Goal: Information Seeking & Learning: Learn about a topic

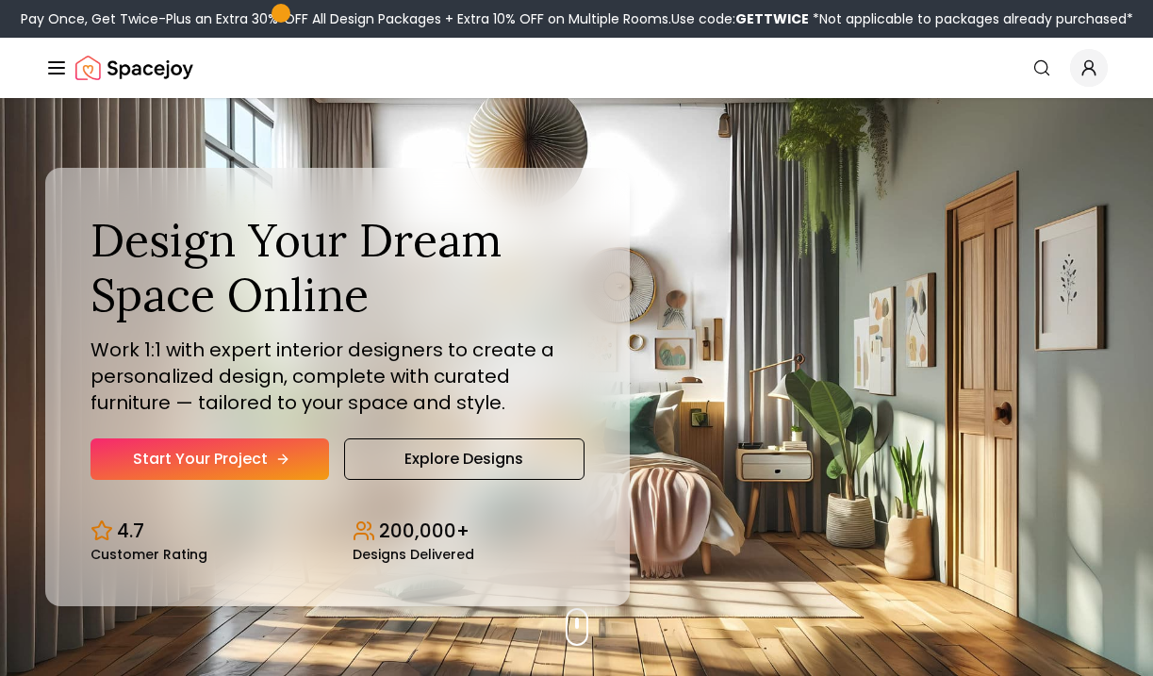
click at [281, 466] on icon "Hero section" at bounding box center [282, 459] width 15 height 15
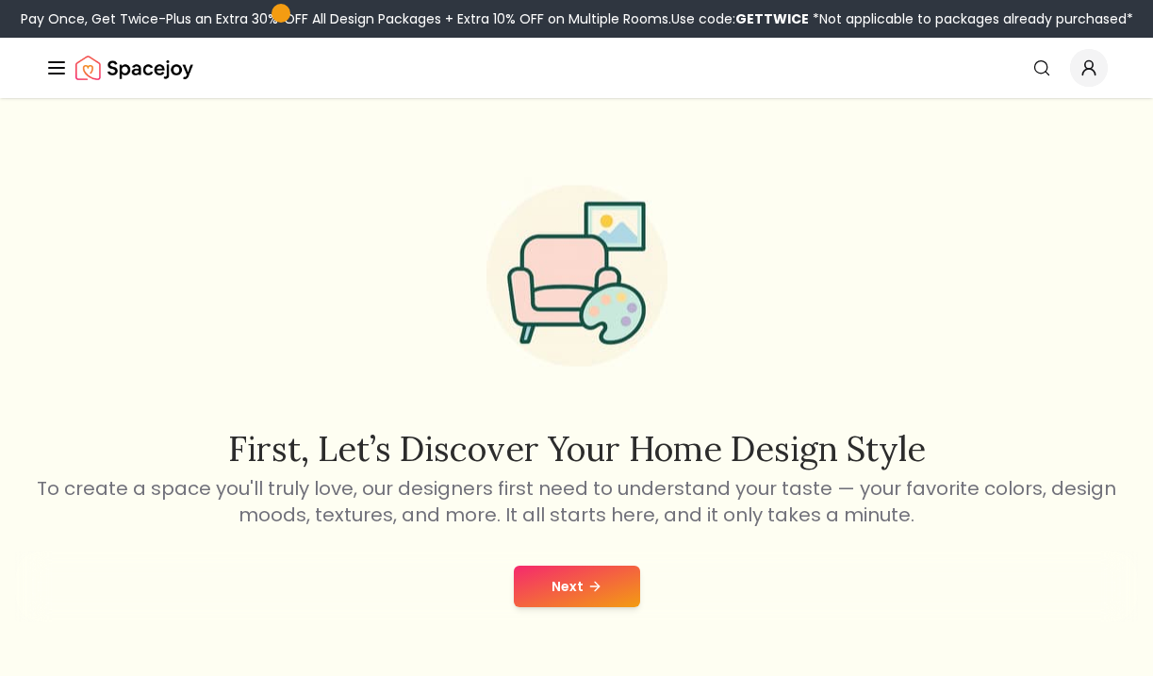
click at [558, 601] on button "Next" at bounding box center [577, 586] width 126 height 41
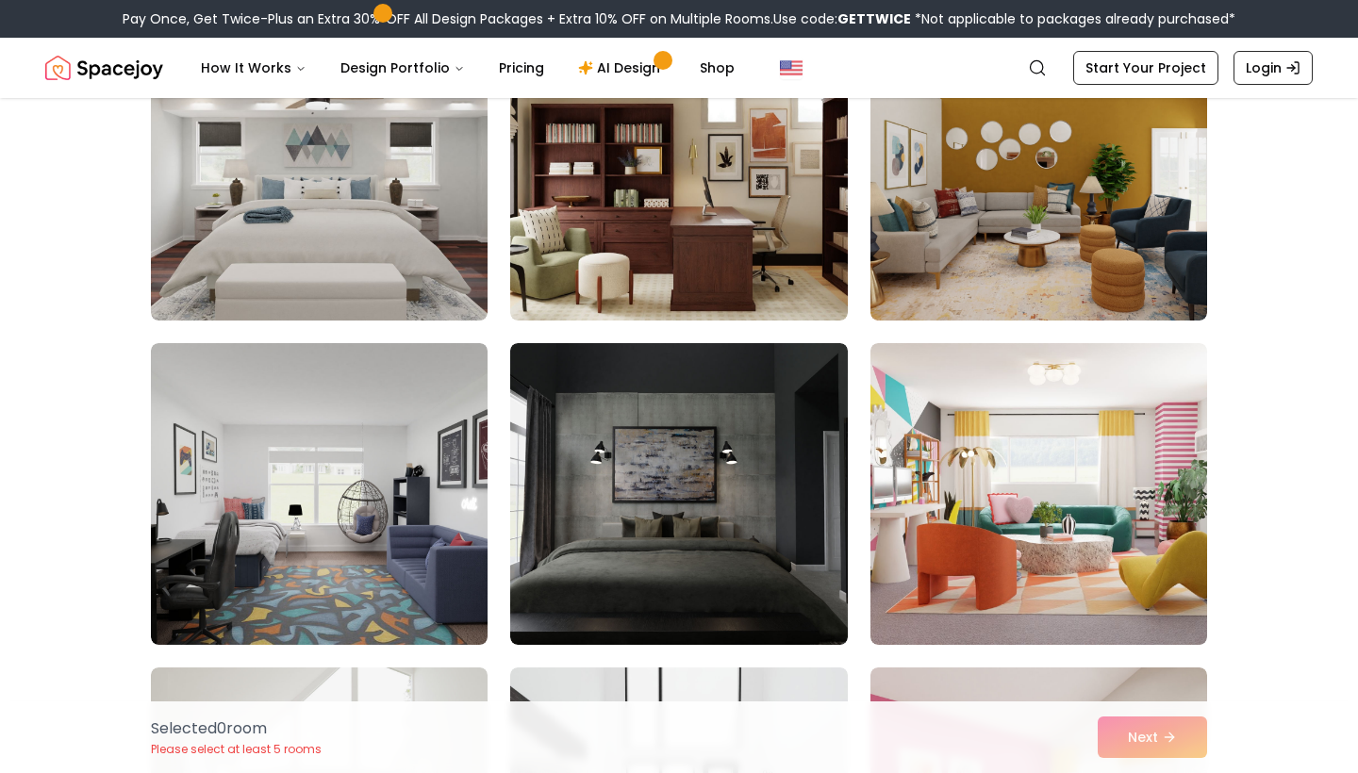
scroll to position [1260, 0]
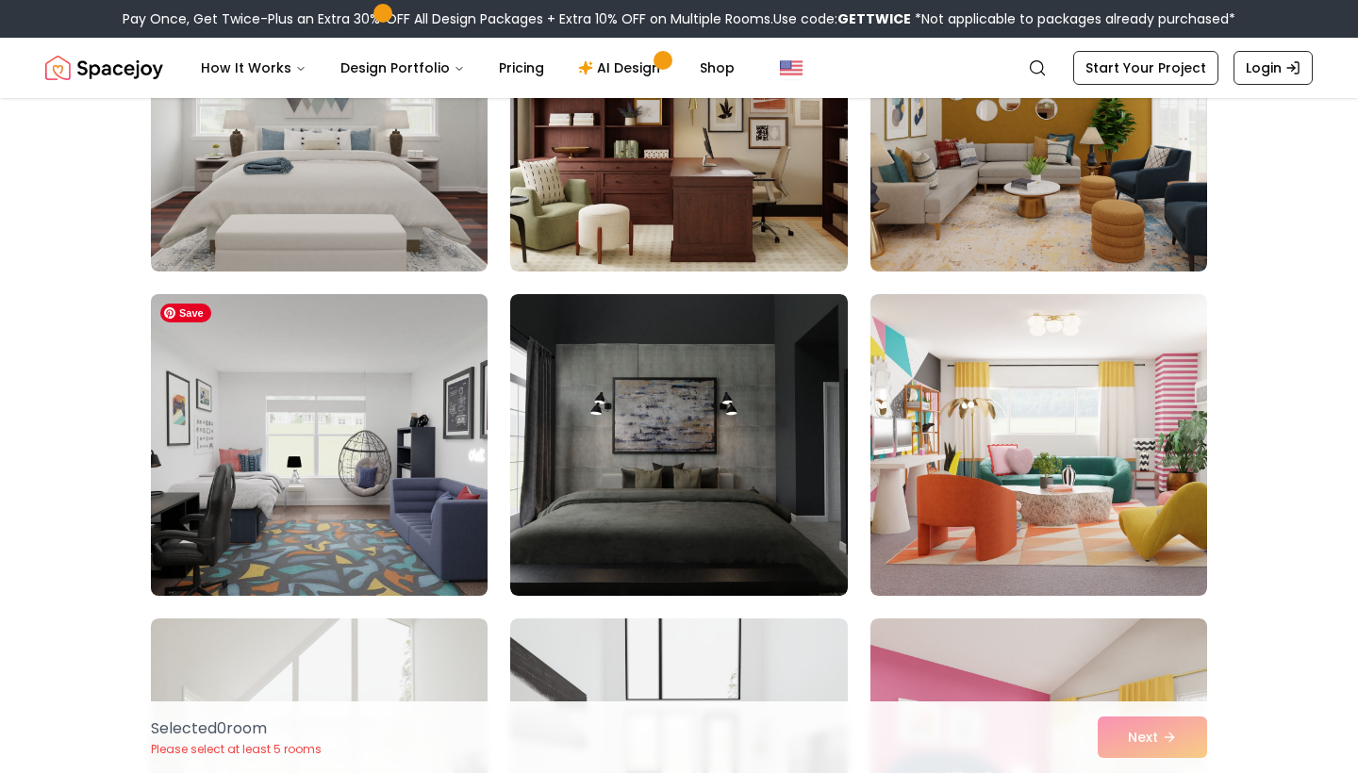
click at [220, 415] on img at bounding box center [319, 445] width 354 height 317
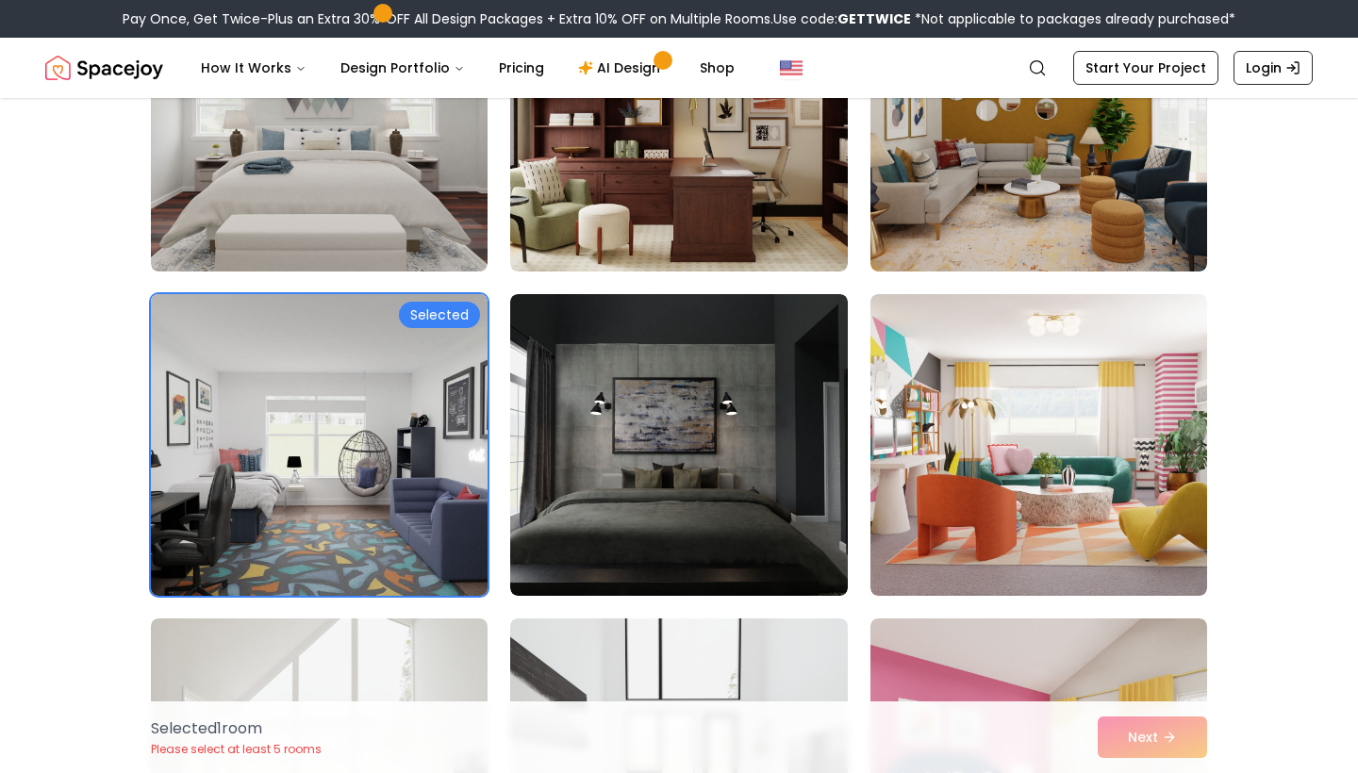
click at [421, 315] on div "Selected" at bounding box center [439, 315] width 81 height 26
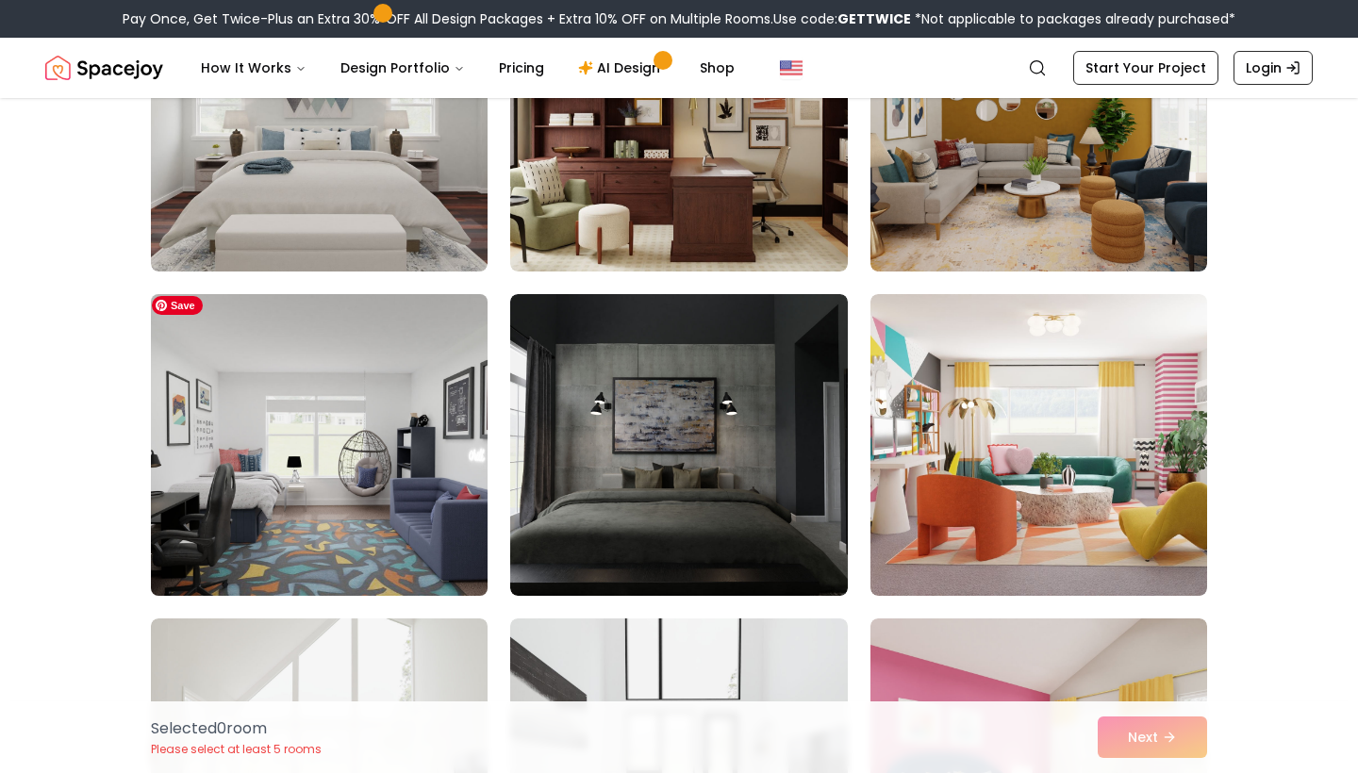
click at [330, 405] on img at bounding box center [319, 445] width 354 height 317
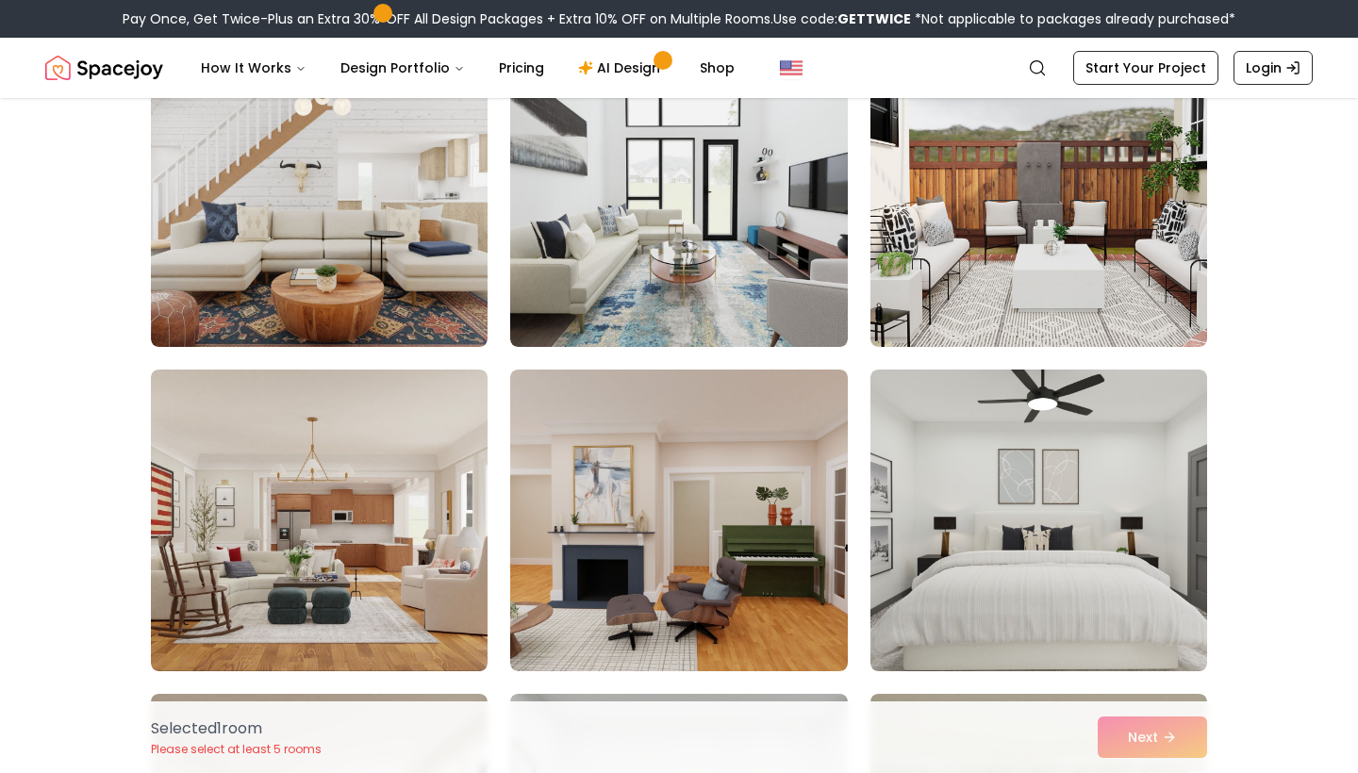
scroll to position [183, 0]
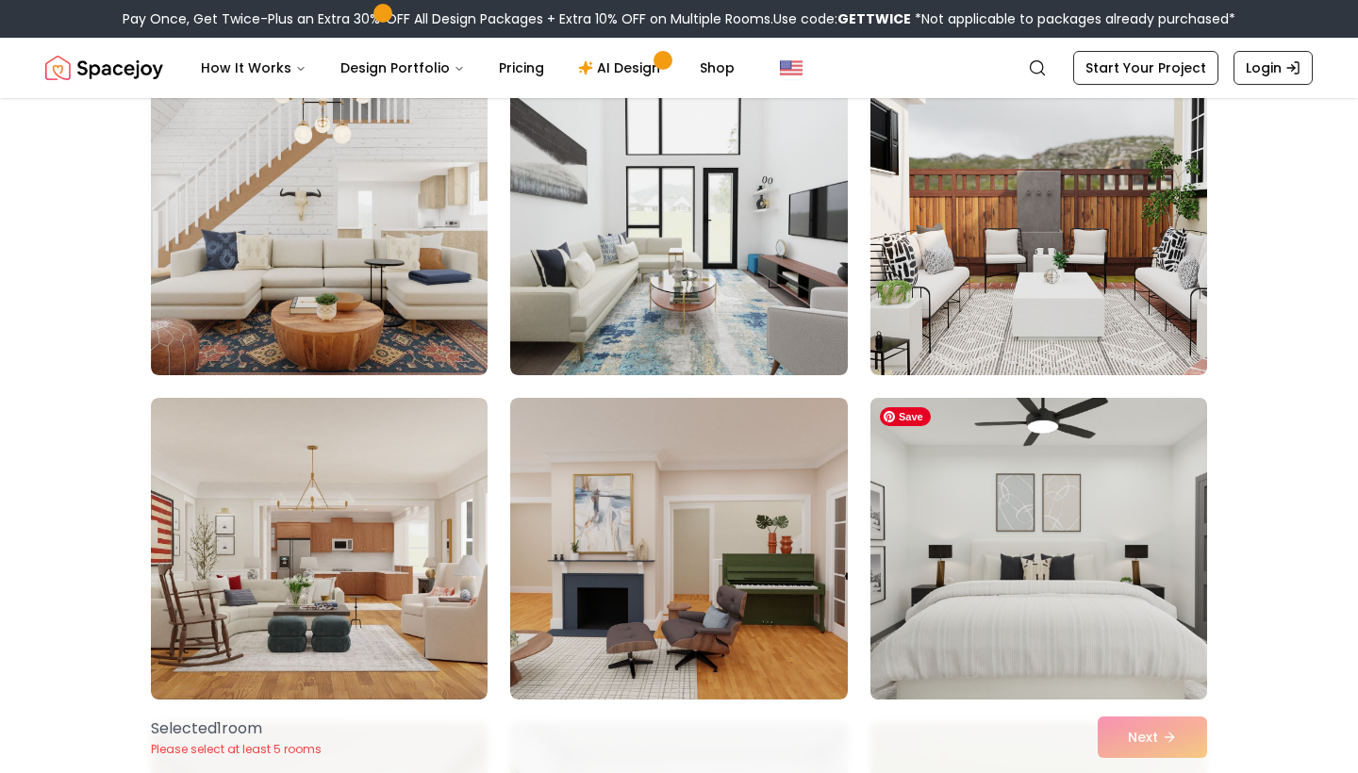
click at [1067, 609] on img at bounding box center [1039, 548] width 354 height 317
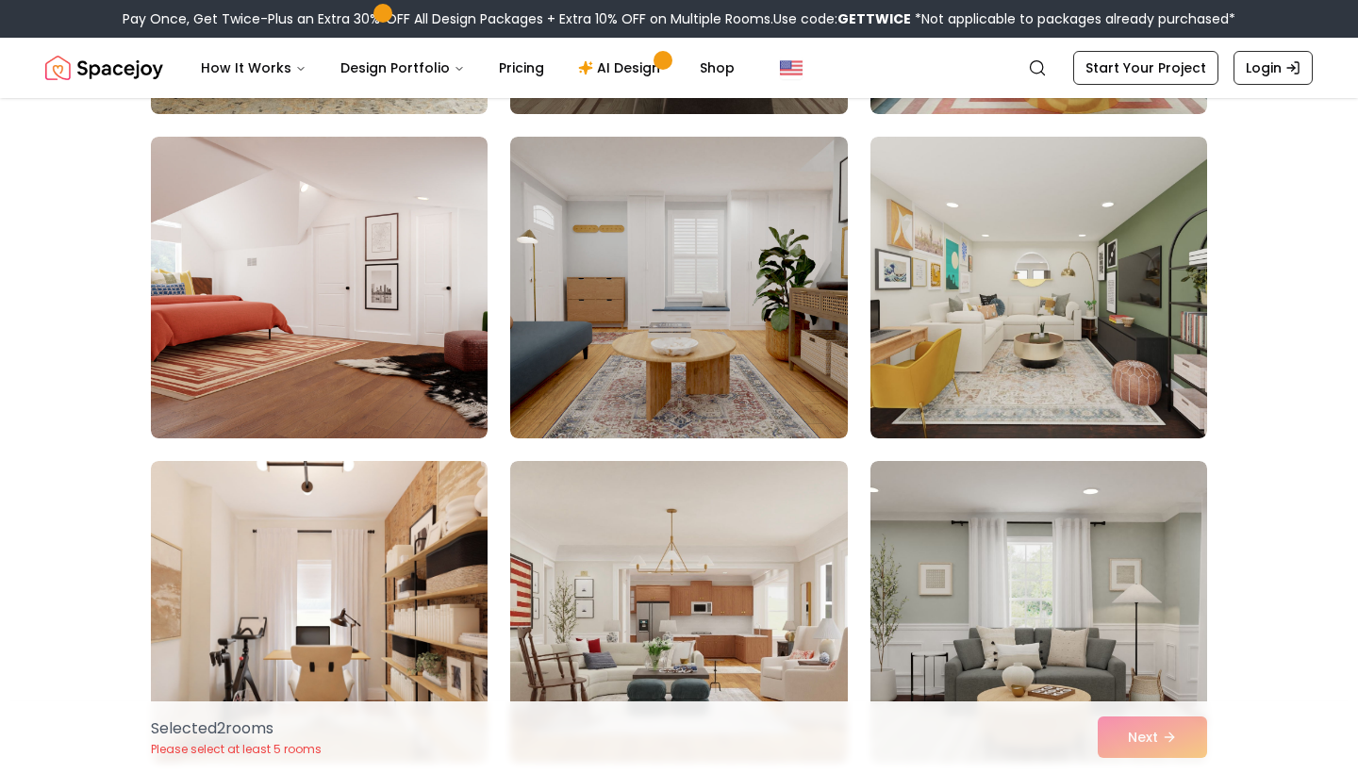
scroll to position [2400, 0]
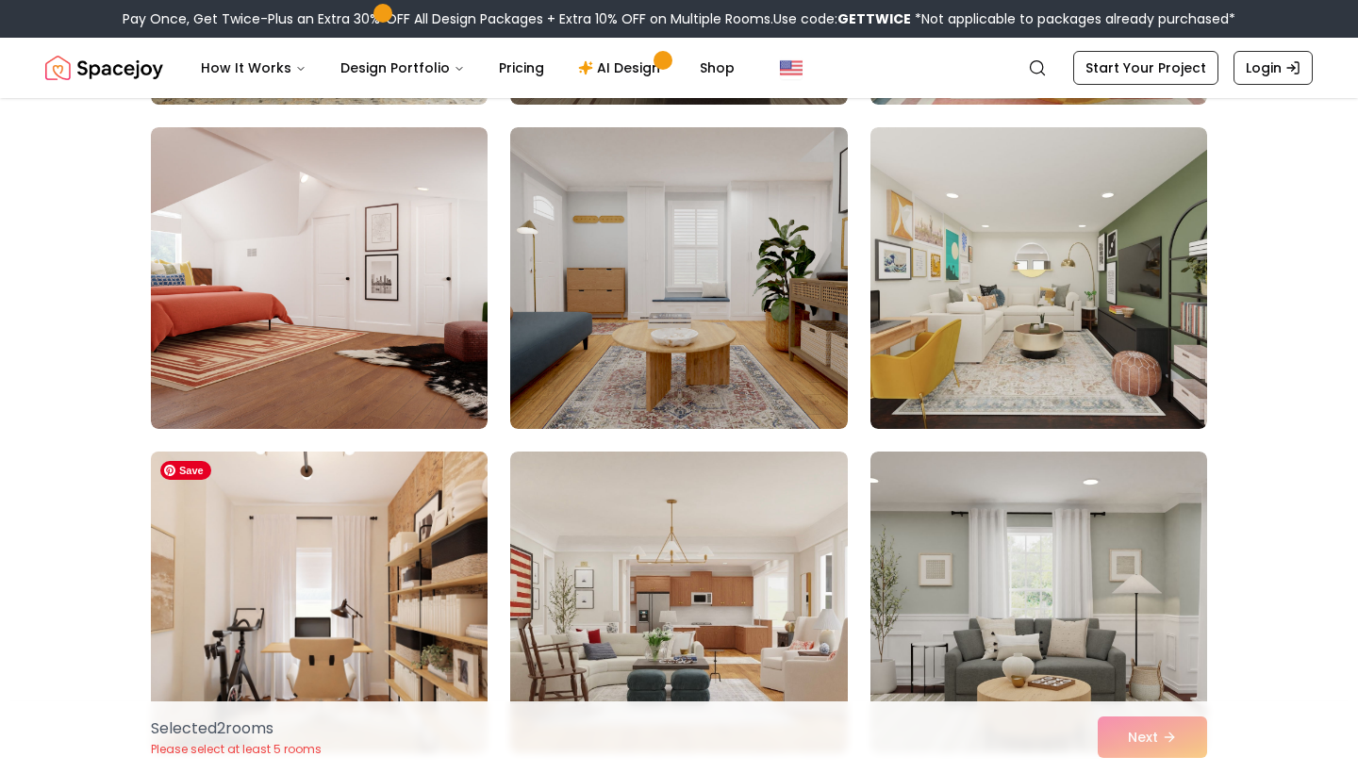
click at [394, 575] on img at bounding box center [319, 602] width 354 height 317
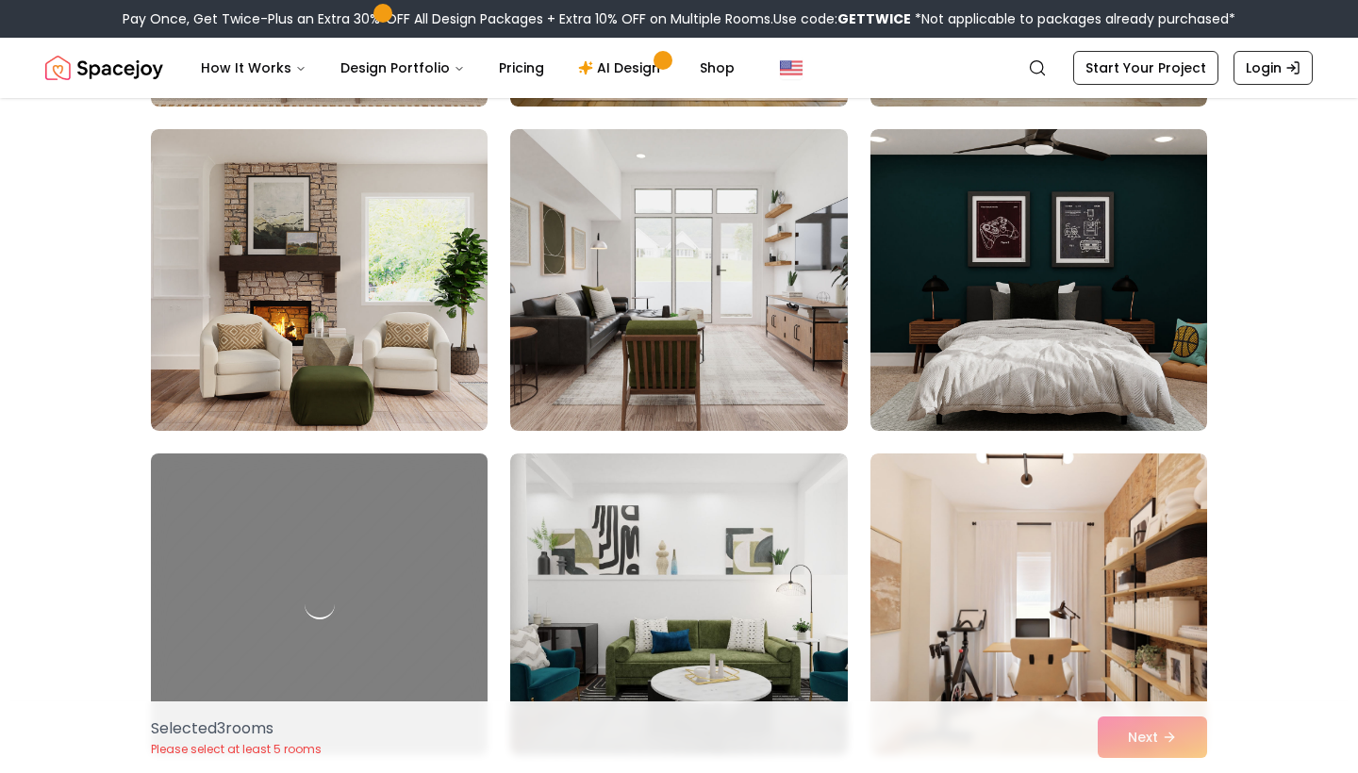
scroll to position [3378, 0]
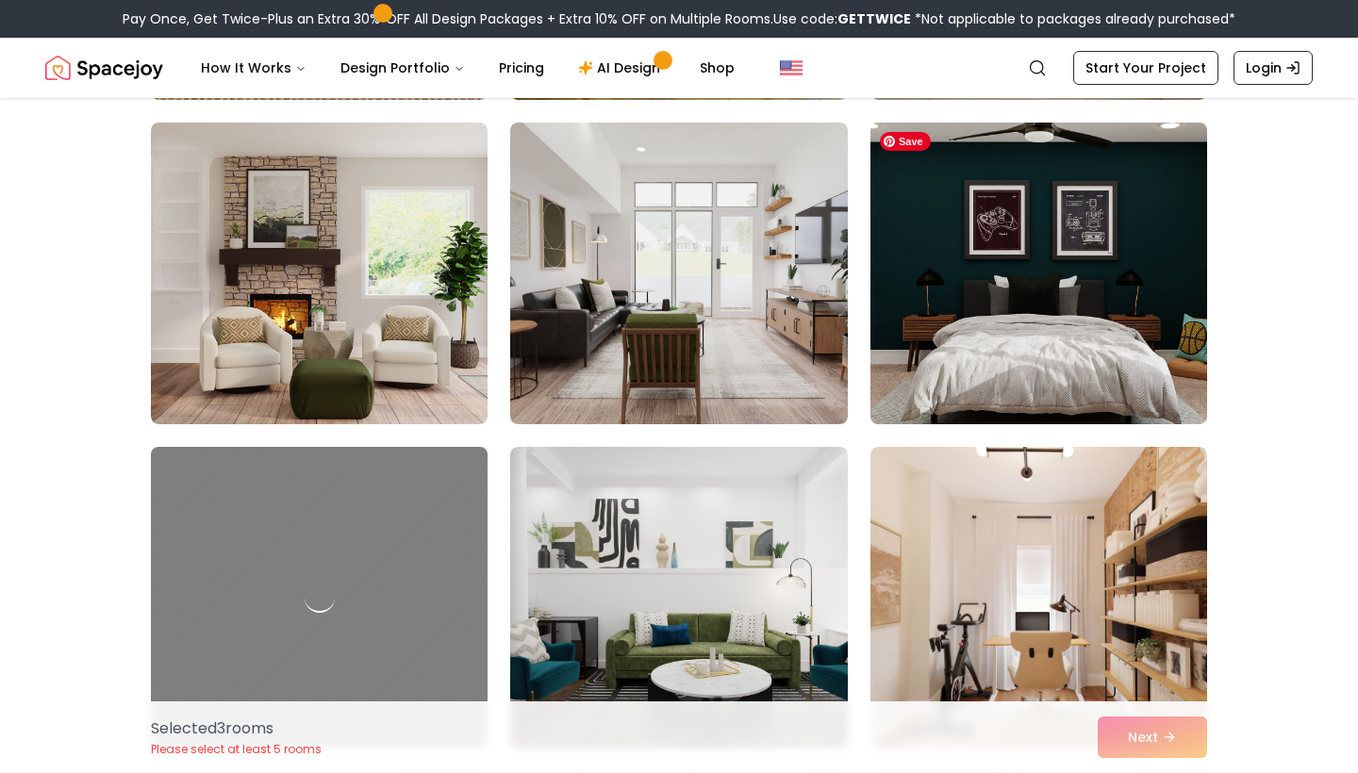
click at [1080, 237] on img at bounding box center [1039, 273] width 354 height 317
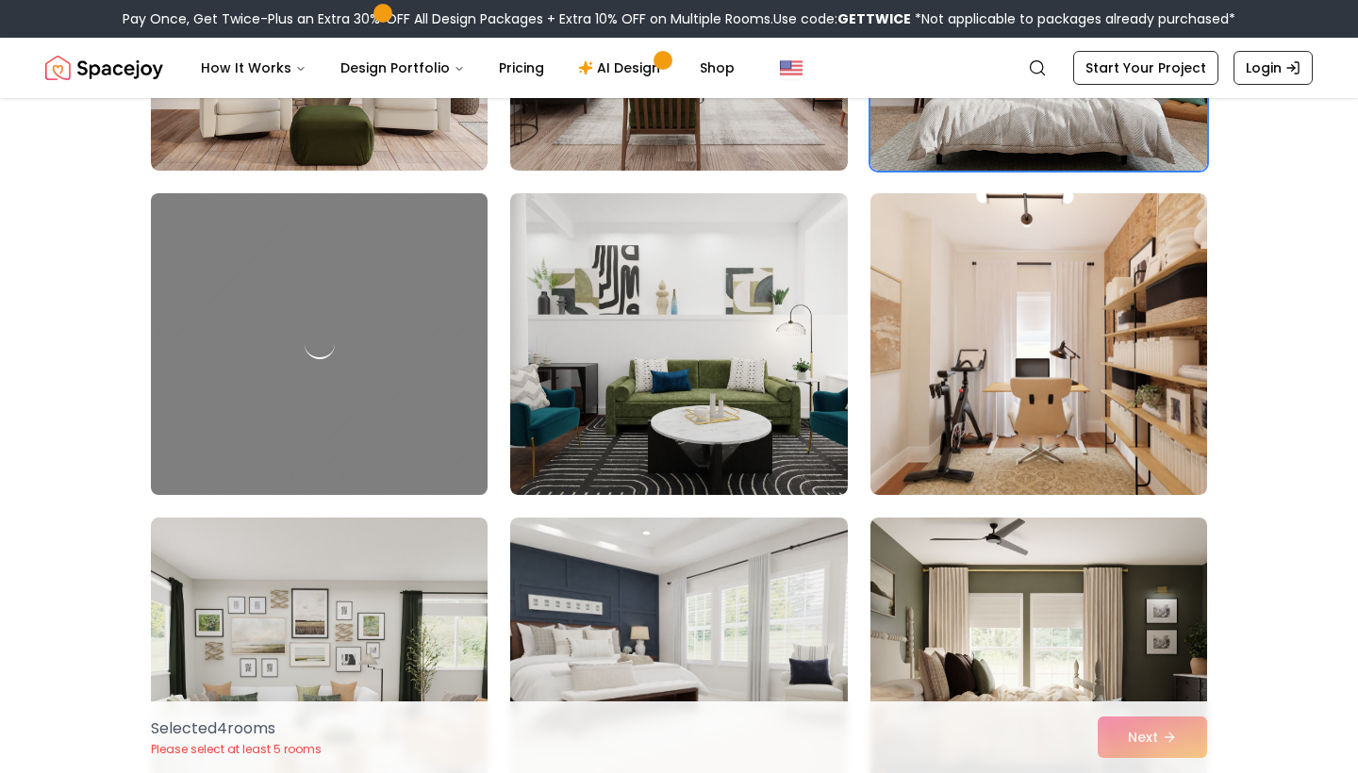
scroll to position [3794, 0]
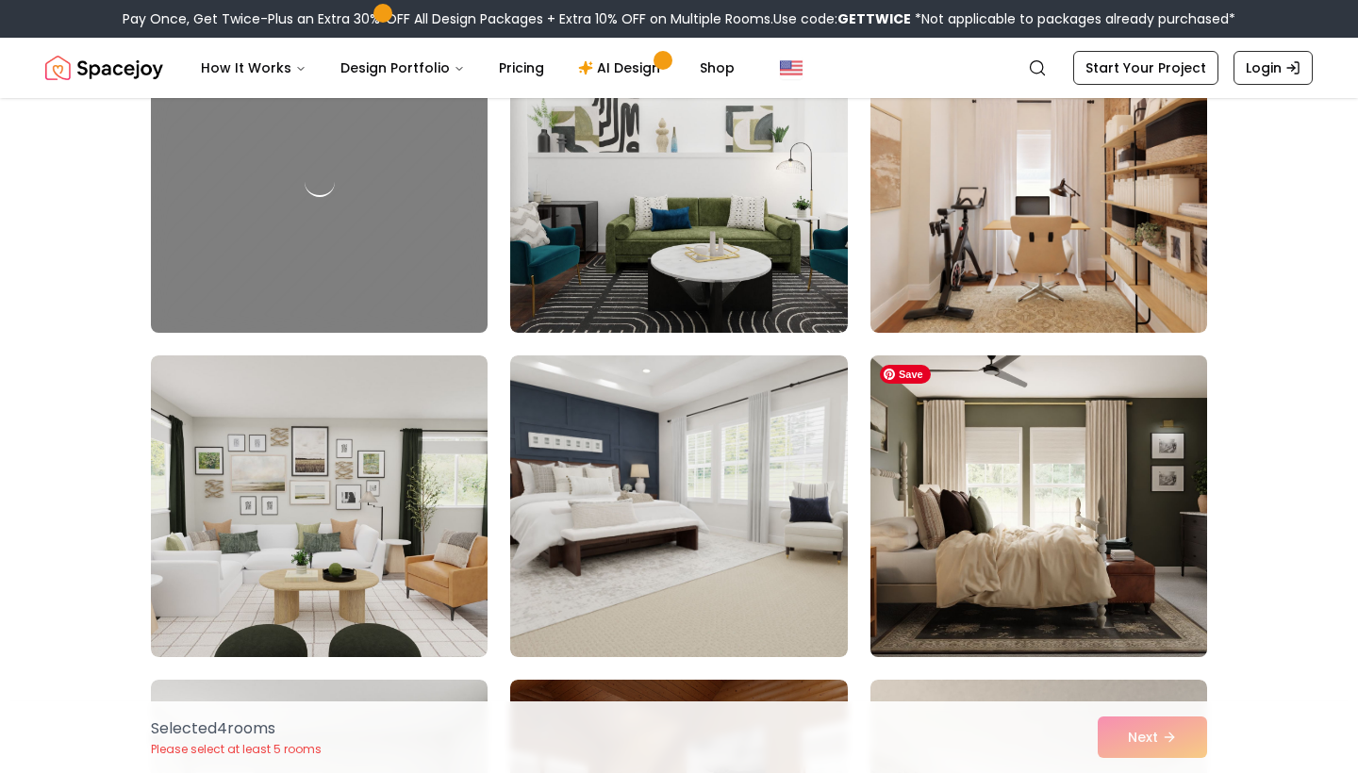
click at [988, 485] on img at bounding box center [1039, 506] width 354 height 317
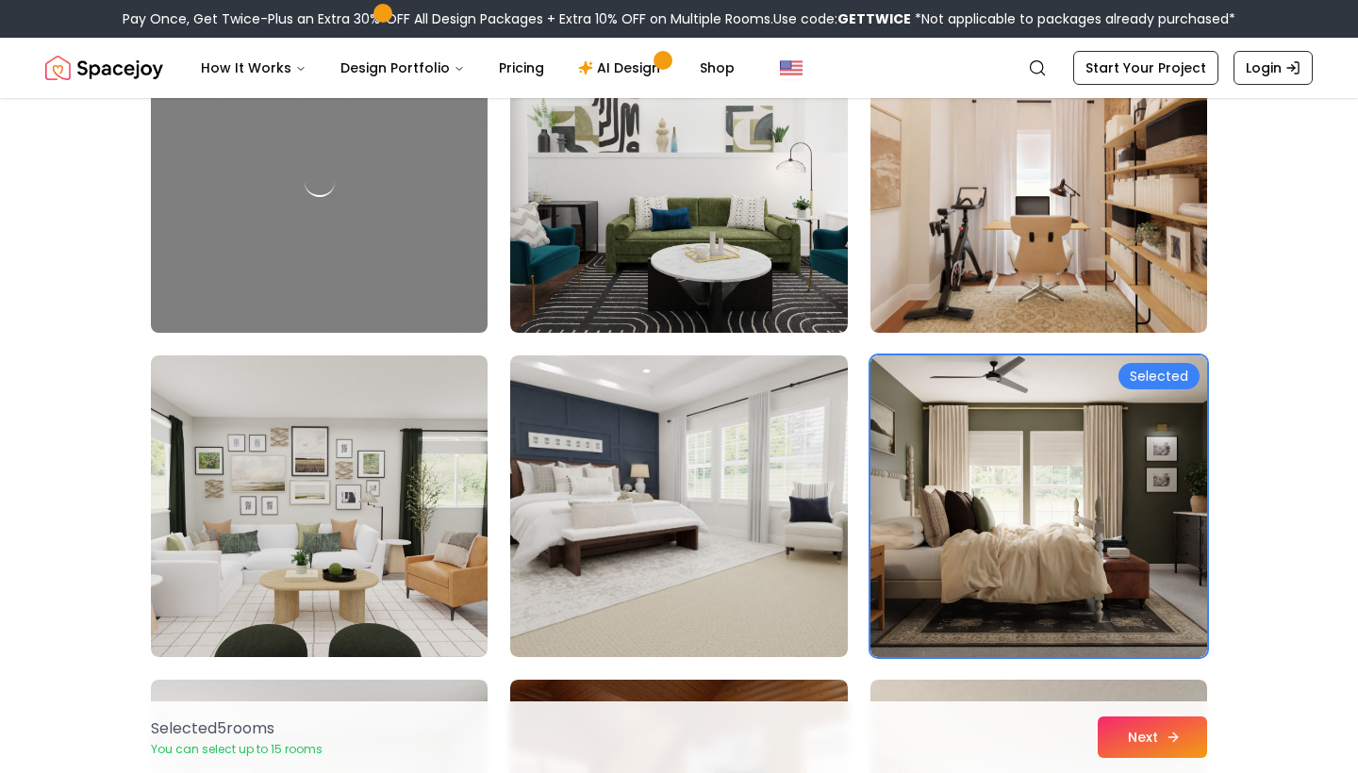
click at [1152, 675] on button "Next" at bounding box center [1152, 737] width 109 height 41
